Goal: Task Accomplishment & Management: Use online tool/utility

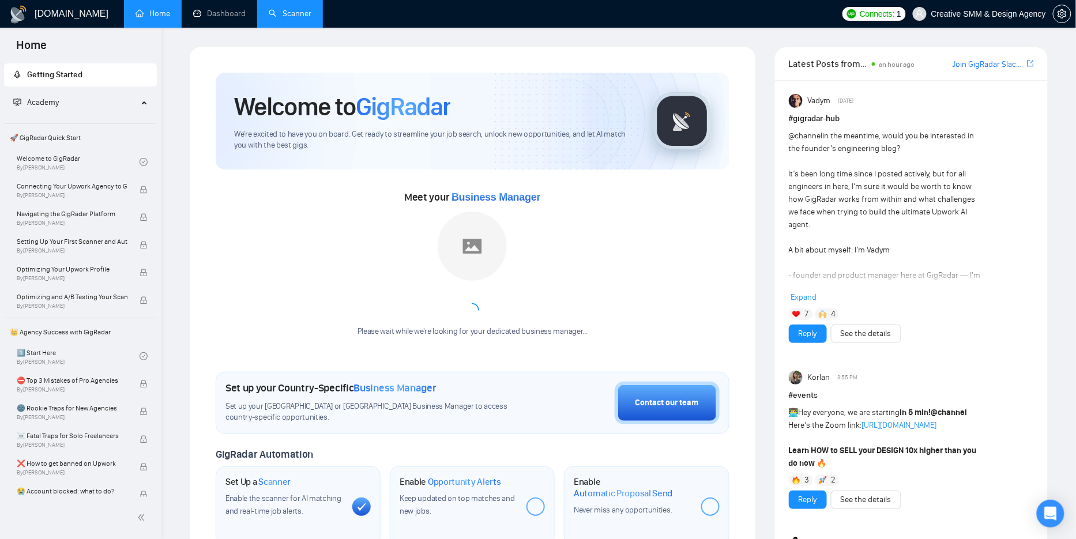
click at [298, 14] on link "Scanner" at bounding box center [290, 14] width 43 height 10
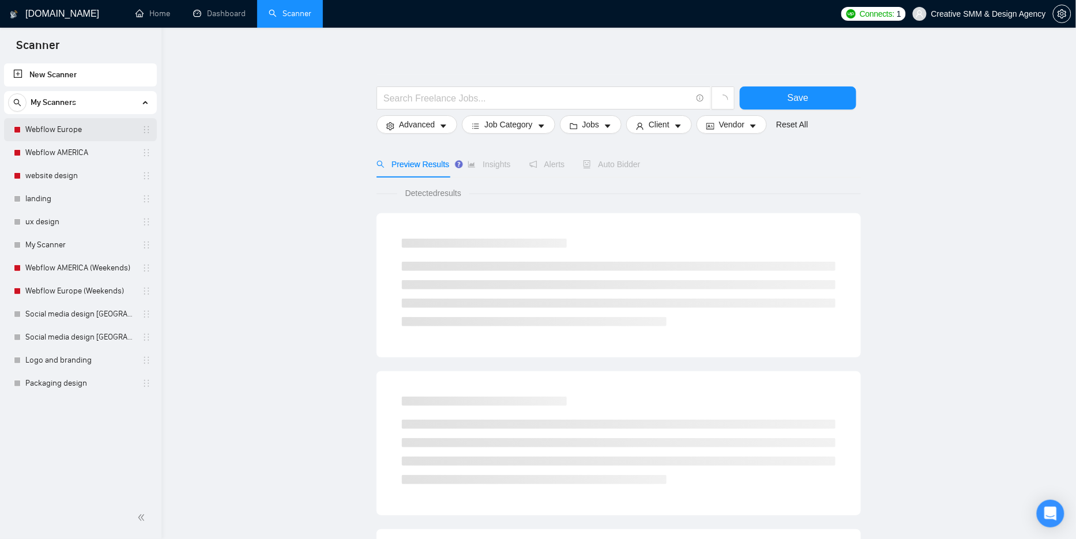
click at [76, 125] on link "Webflow Europe" at bounding box center [80, 129] width 110 height 23
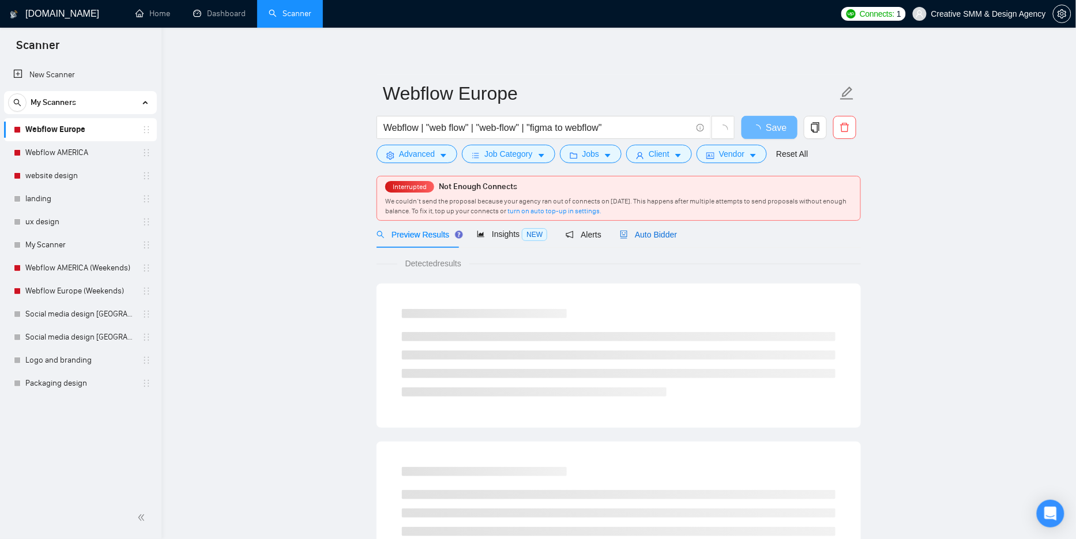
click at [654, 234] on span "Auto Bidder" at bounding box center [648, 234] width 57 height 9
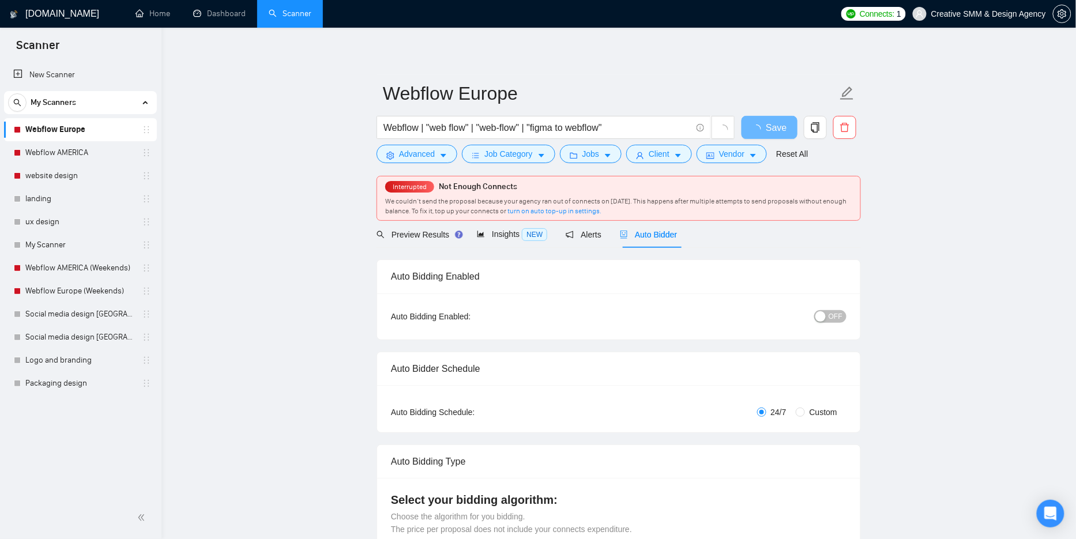
radio input "false"
radio input "true"
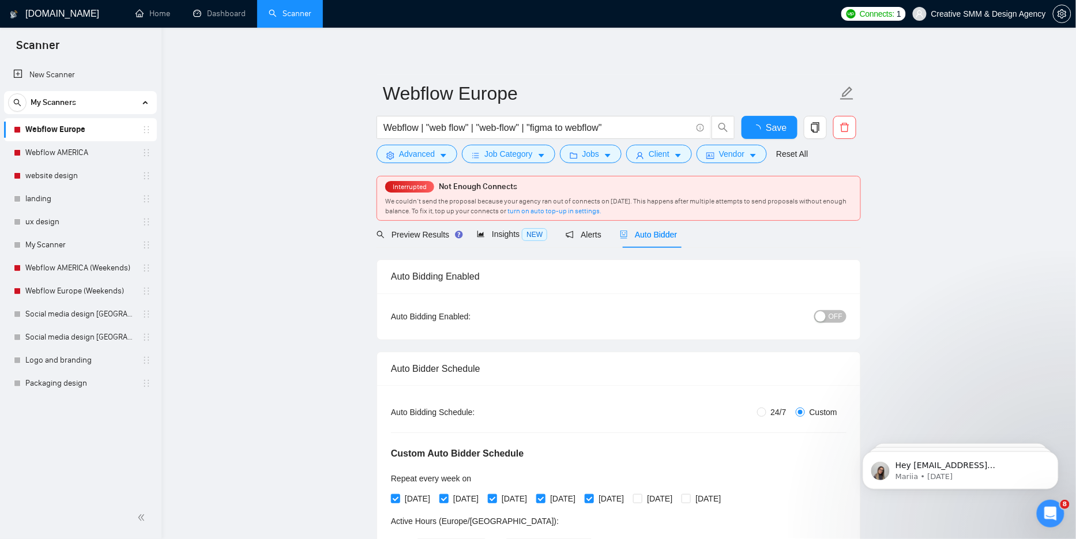
click at [828, 316] on button "OFF" at bounding box center [830, 316] width 32 height 13
click at [762, 130] on span "Save" at bounding box center [769, 128] width 21 height 14
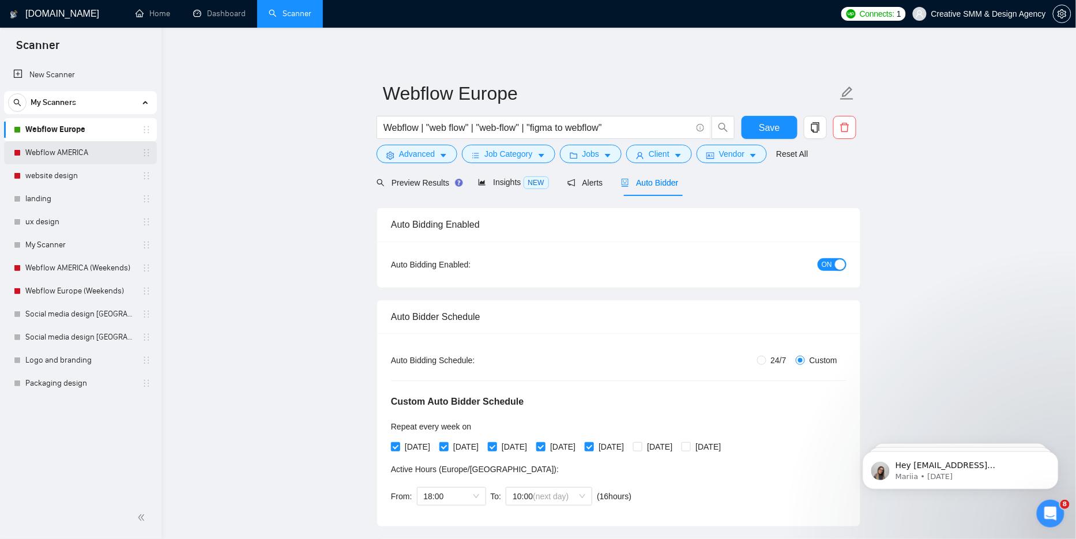
click at [73, 144] on link "Webflow AMERICA" at bounding box center [80, 152] width 110 height 23
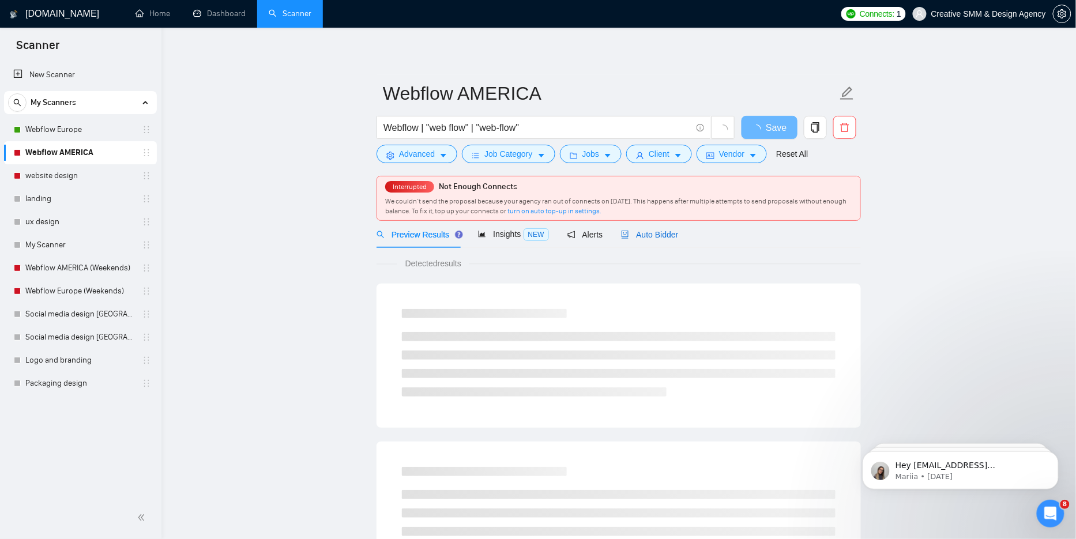
click at [678, 233] on span "Auto Bidder" at bounding box center [649, 234] width 57 height 9
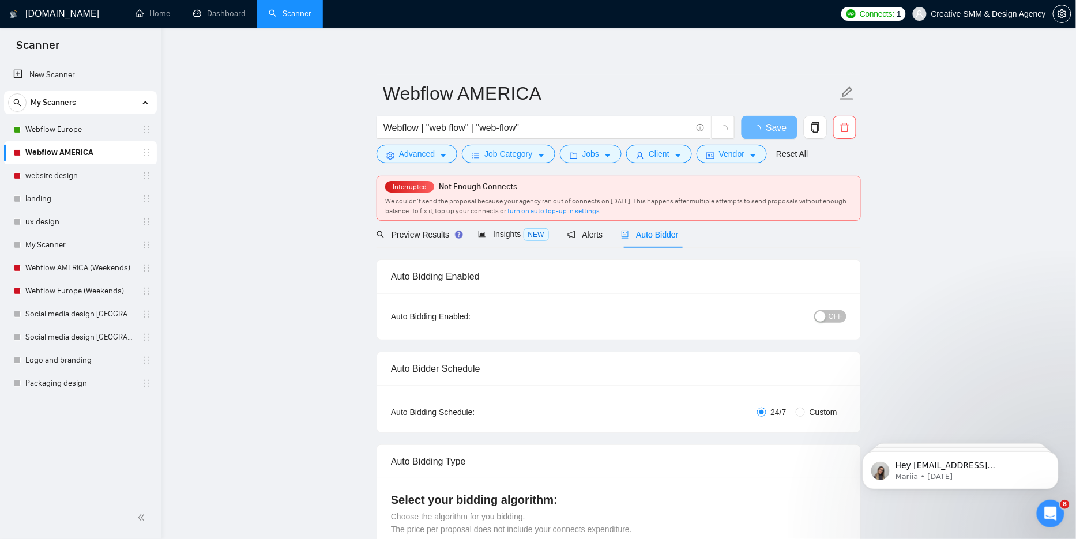
radio input "false"
radio input "true"
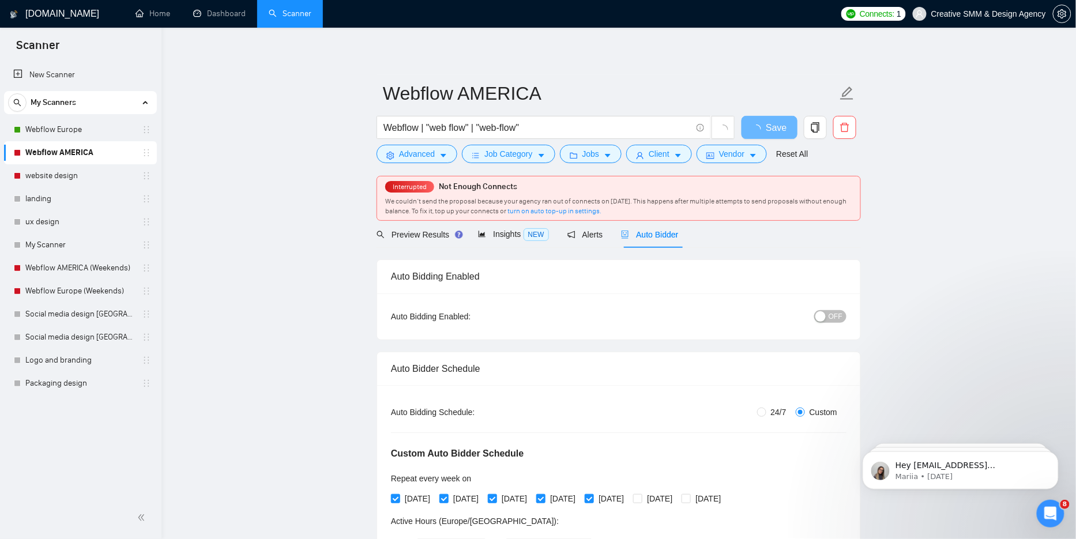
click at [833, 312] on span "OFF" at bounding box center [836, 316] width 14 height 13
click at [765, 132] on span "Save" at bounding box center [769, 128] width 21 height 14
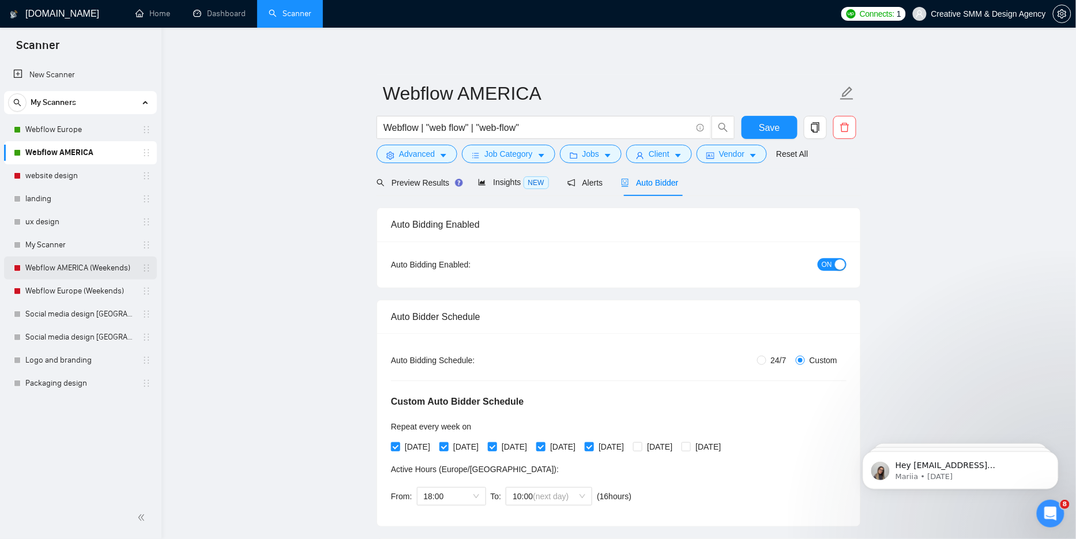
click at [99, 264] on link "Webflow AMERICA (Weekends)" at bounding box center [80, 268] width 110 height 23
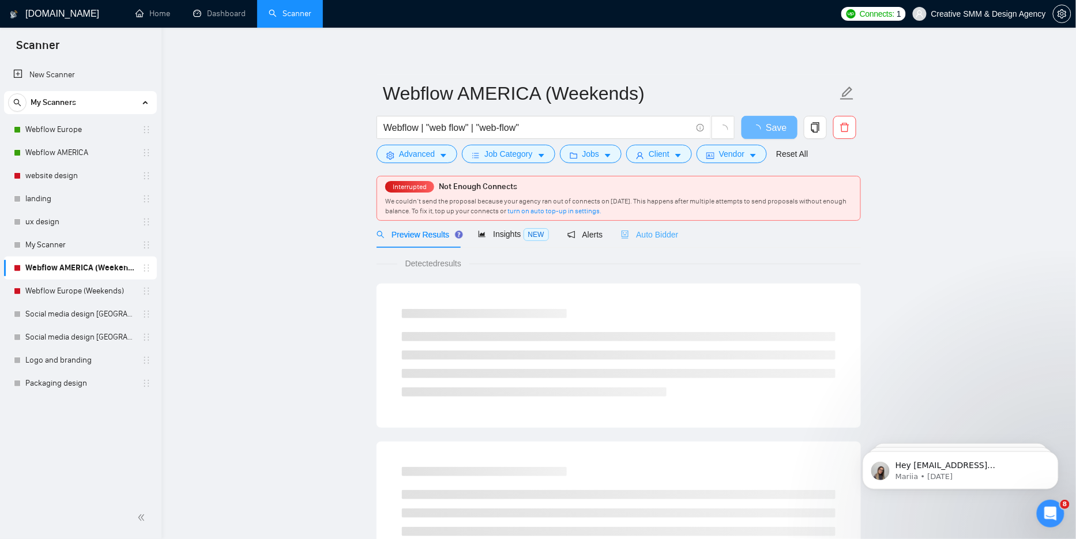
click at [658, 223] on div "Auto Bidder" at bounding box center [649, 234] width 57 height 27
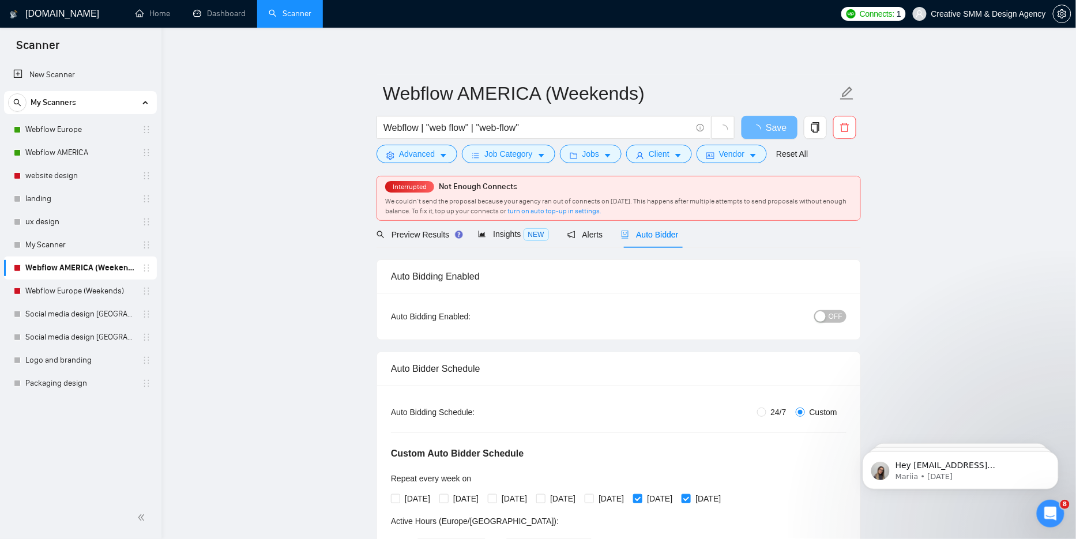
click at [834, 314] on span "OFF" at bounding box center [836, 316] width 14 height 13
click at [760, 128] on span "Save" at bounding box center [769, 128] width 21 height 14
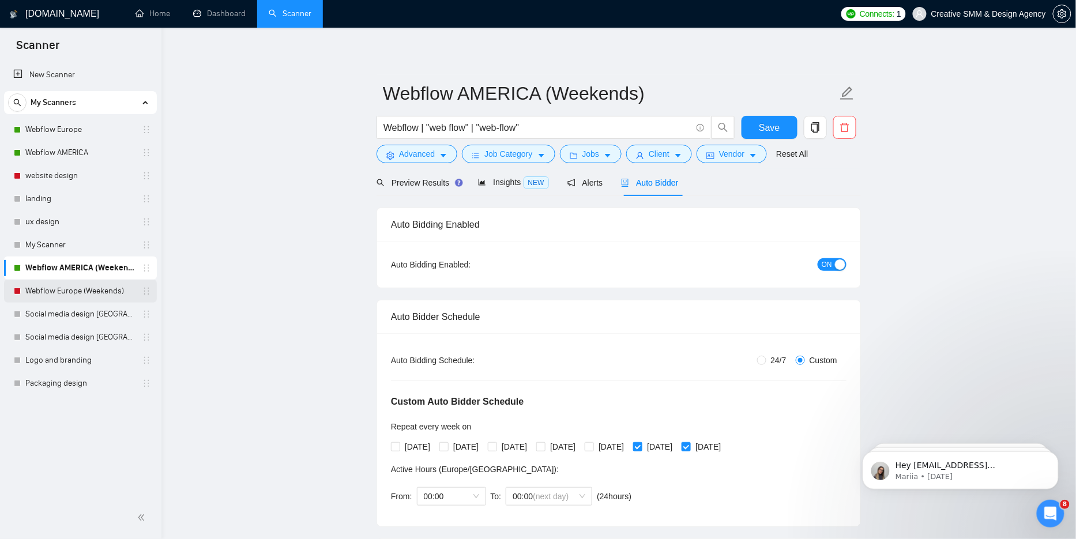
click at [81, 294] on link "Webflow Europe (Weekends)" at bounding box center [80, 291] width 110 height 23
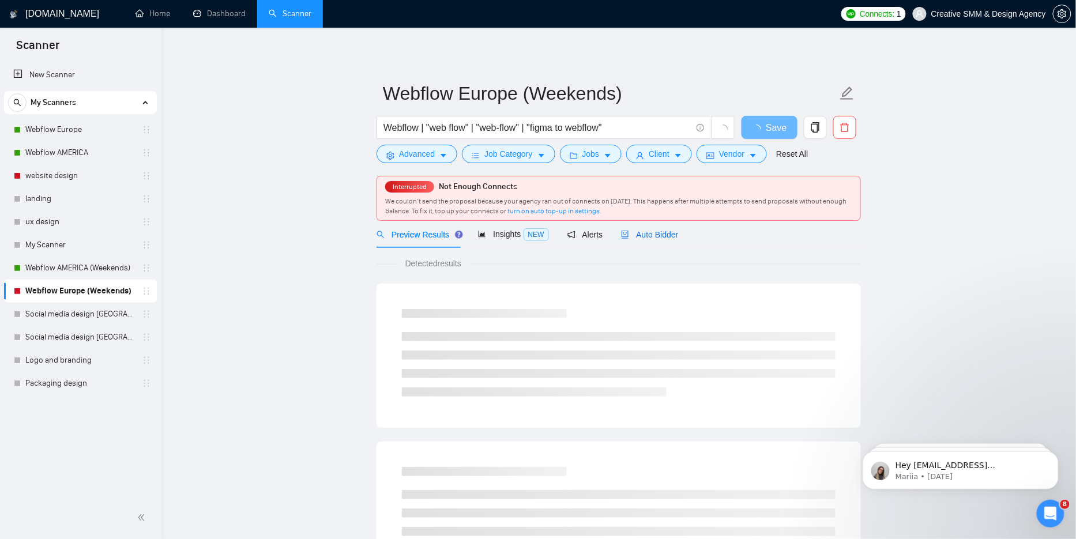
click at [661, 237] on span "Auto Bidder" at bounding box center [649, 234] width 57 height 9
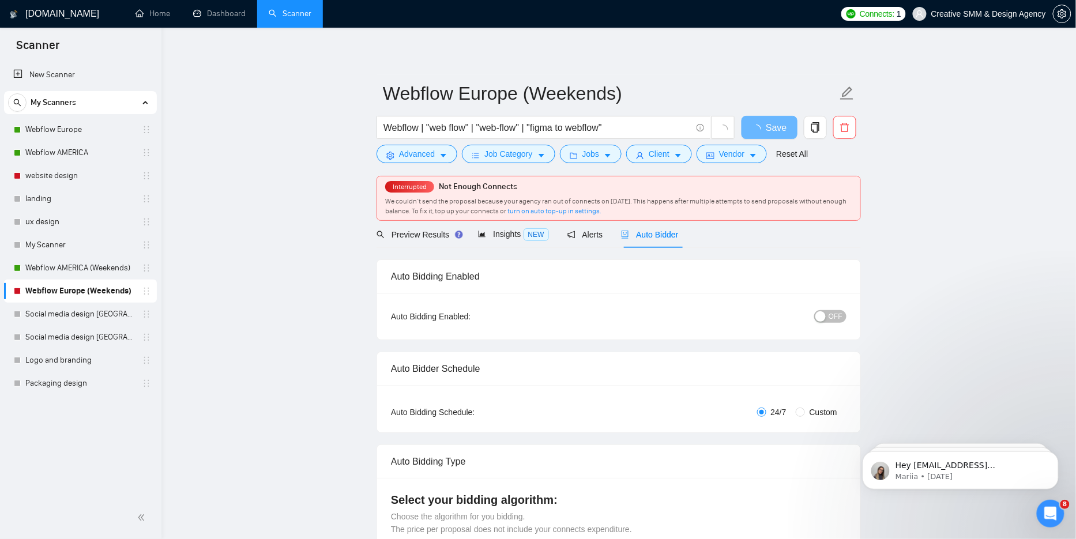
radio input "false"
radio input "true"
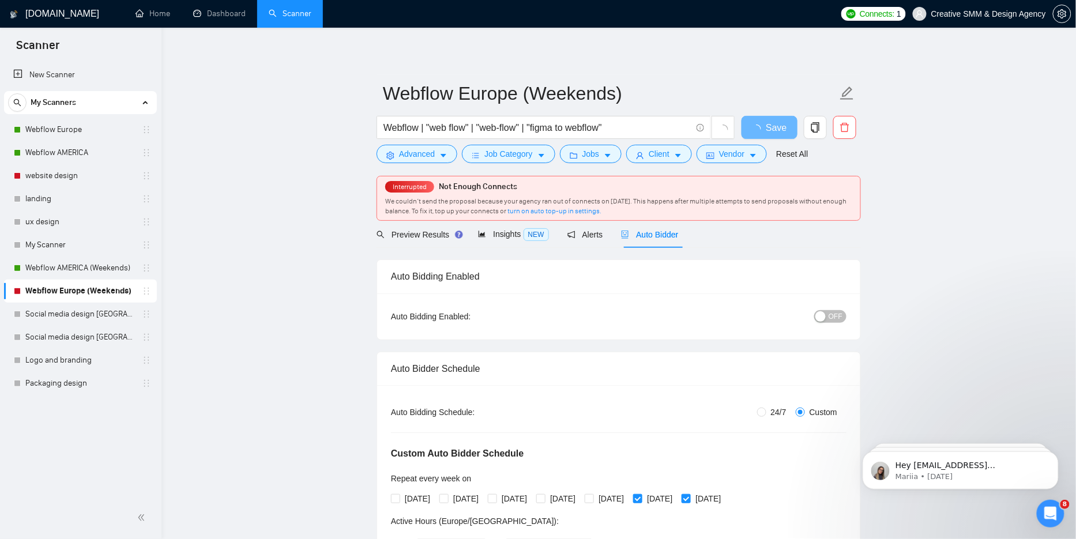
click at [832, 313] on span "OFF" at bounding box center [836, 316] width 14 height 13
click at [768, 129] on span "Save" at bounding box center [769, 128] width 21 height 14
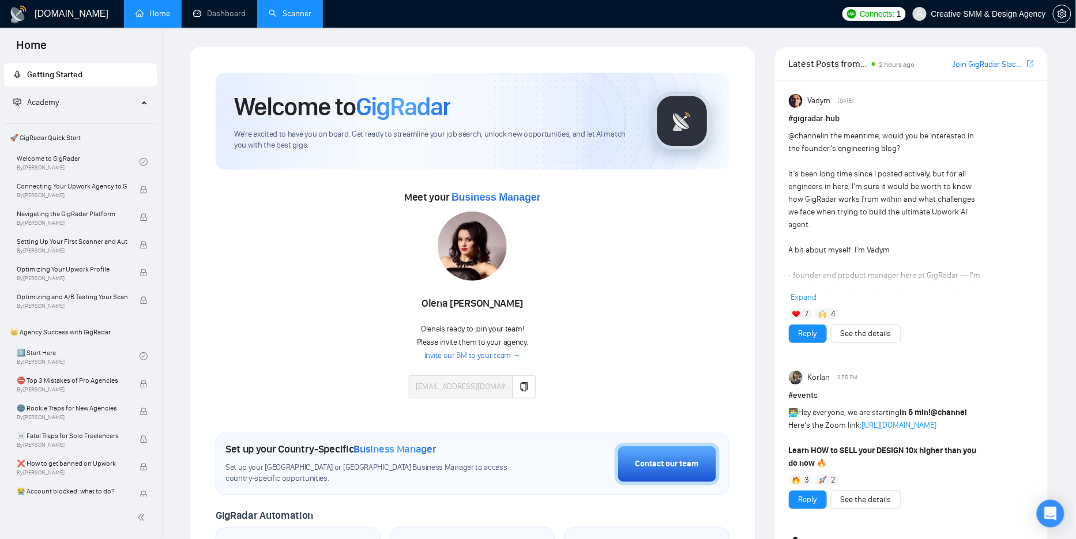
click at [295, 13] on link "Scanner" at bounding box center [290, 14] width 43 height 10
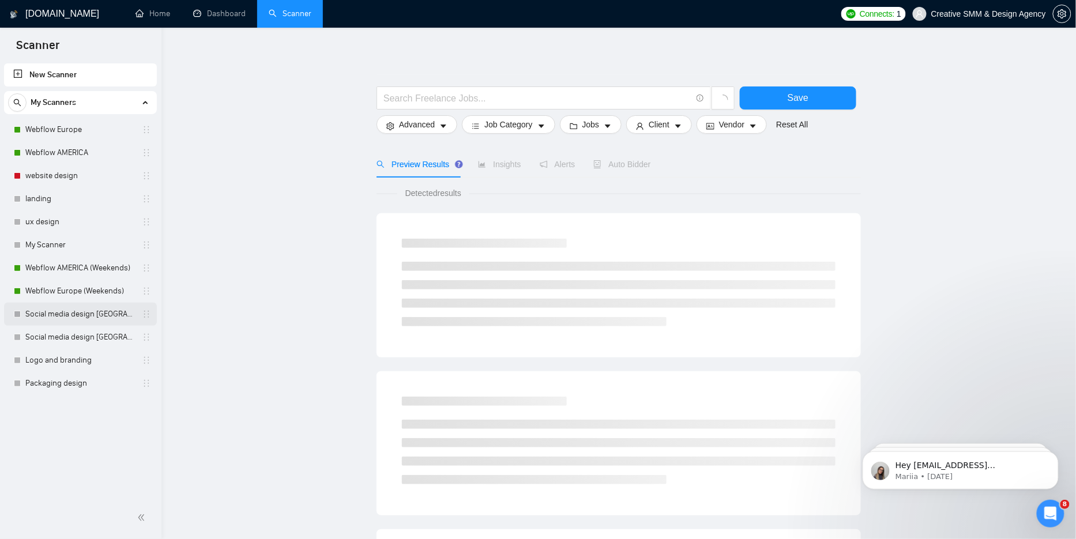
click at [85, 307] on link "Social media design [GEOGRAPHIC_DATA] only, without questions" at bounding box center [80, 314] width 110 height 23
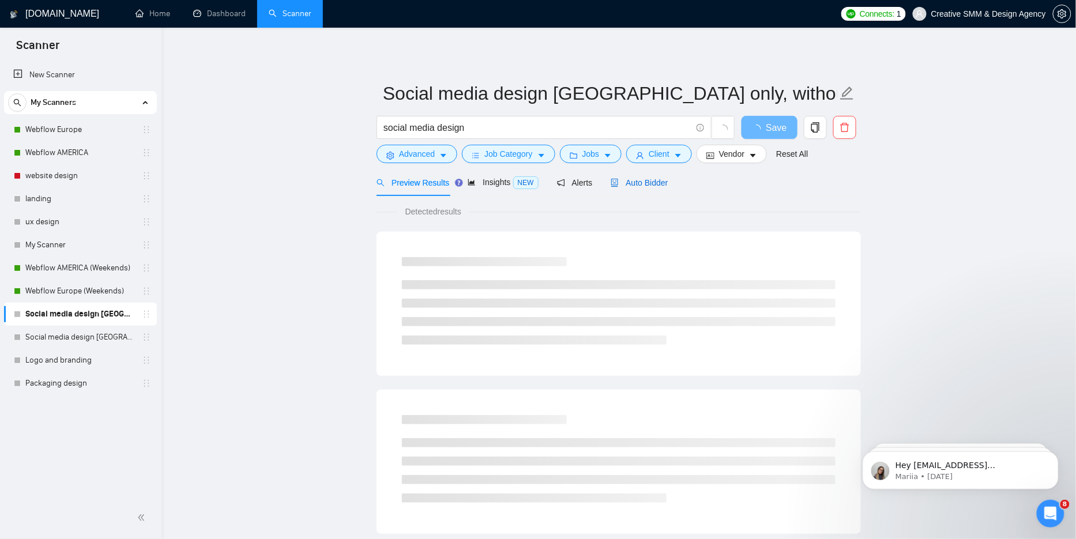
click at [644, 188] on div "Auto Bidder" at bounding box center [639, 182] width 57 height 13
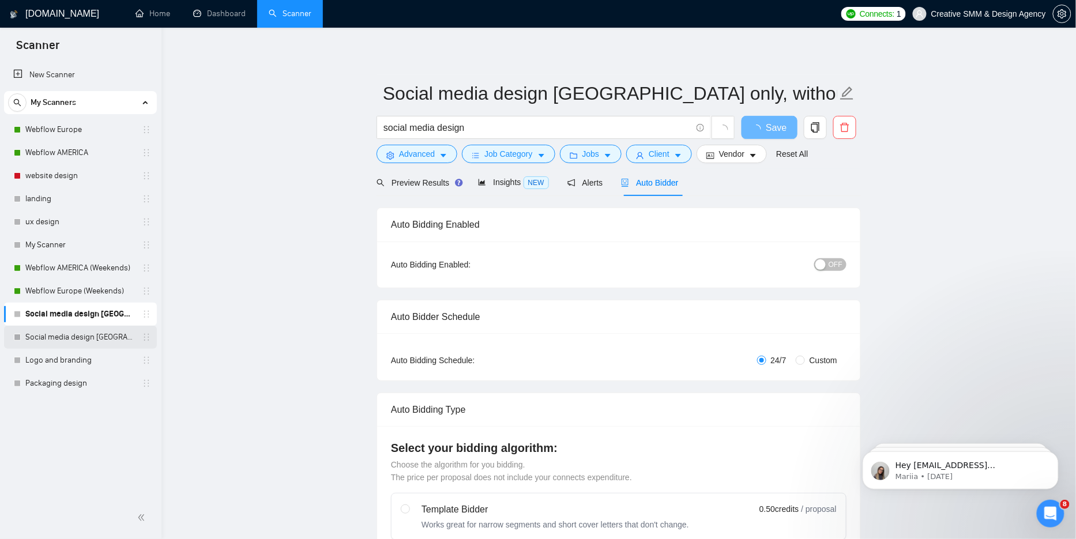
click at [97, 327] on link "Social media design [GEOGRAPHIC_DATA] ONLY" at bounding box center [80, 337] width 110 height 23
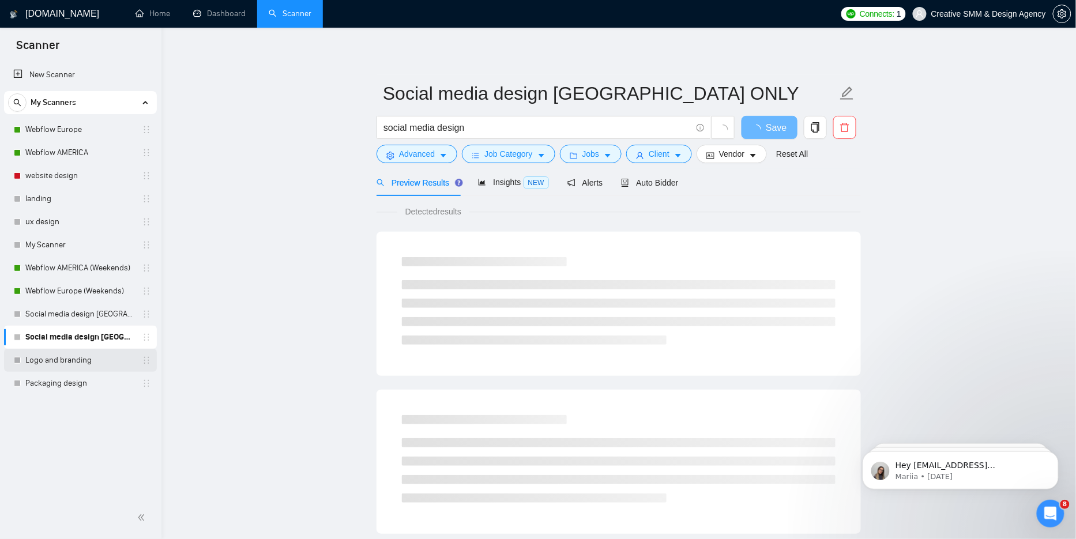
click at [72, 362] on link "Logo and branding" at bounding box center [80, 360] width 110 height 23
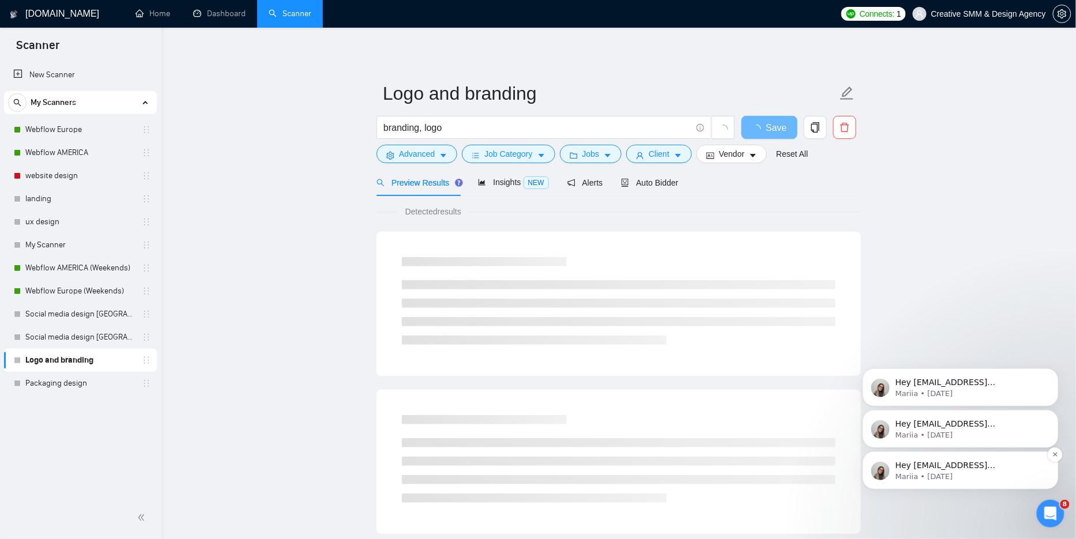
click at [969, 461] on span "Hey [EMAIL_ADDRESS][DOMAIN_NAME], Looks like your Upwork agency Family Design S…" at bounding box center [967, 545] width 145 height 170
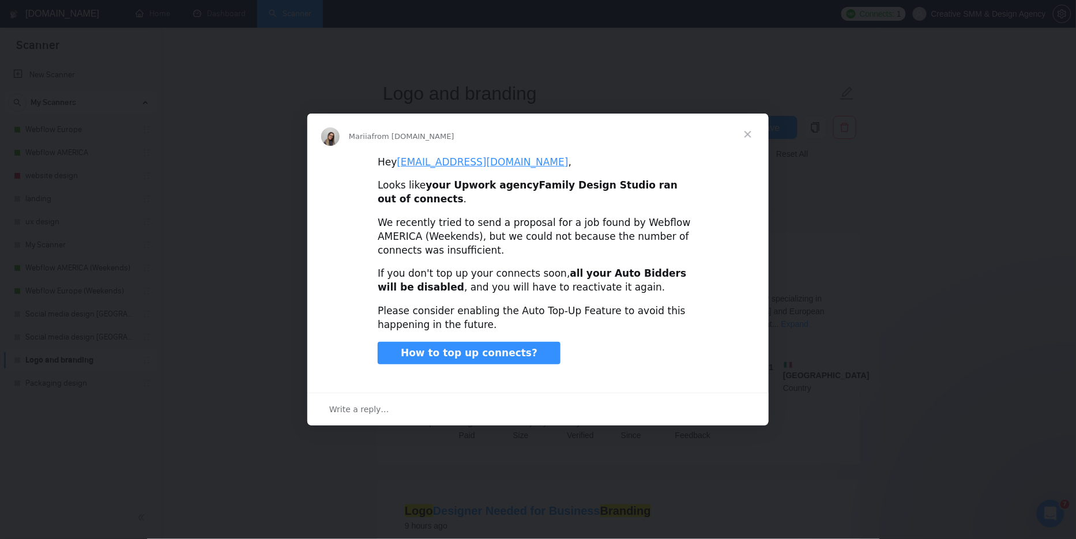
click at [750, 135] on span "Close" at bounding box center [748, 135] width 42 height 42
